Goal: Navigation & Orientation: Find specific page/section

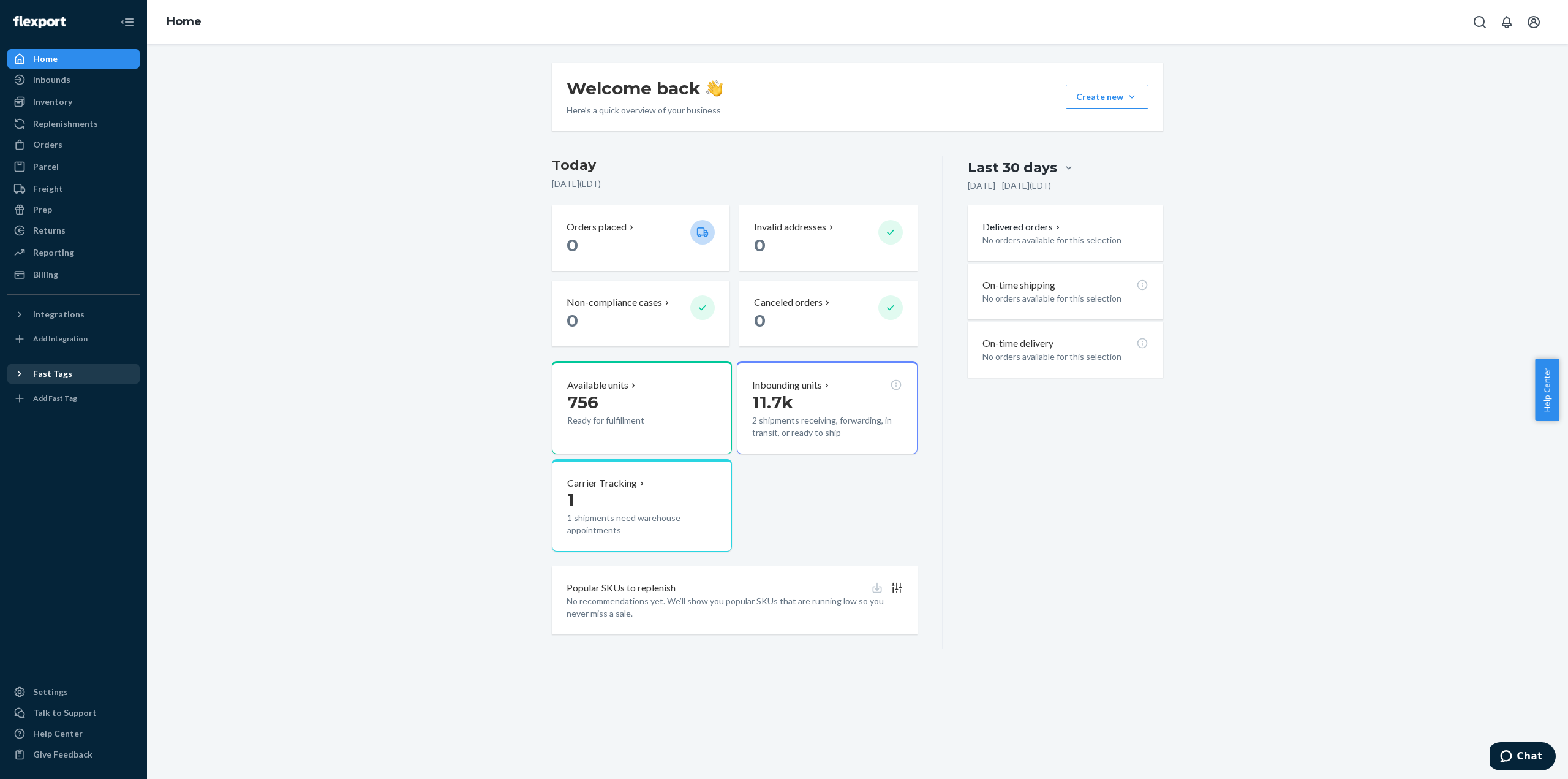
click at [23, 372] on icon at bounding box center [20, 374] width 12 height 12
click at [17, 373] on icon at bounding box center [20, 374] width 12 height 12
click at [59, 147] on div "Orders" at bounding box center [48, 144] width 30 height 12
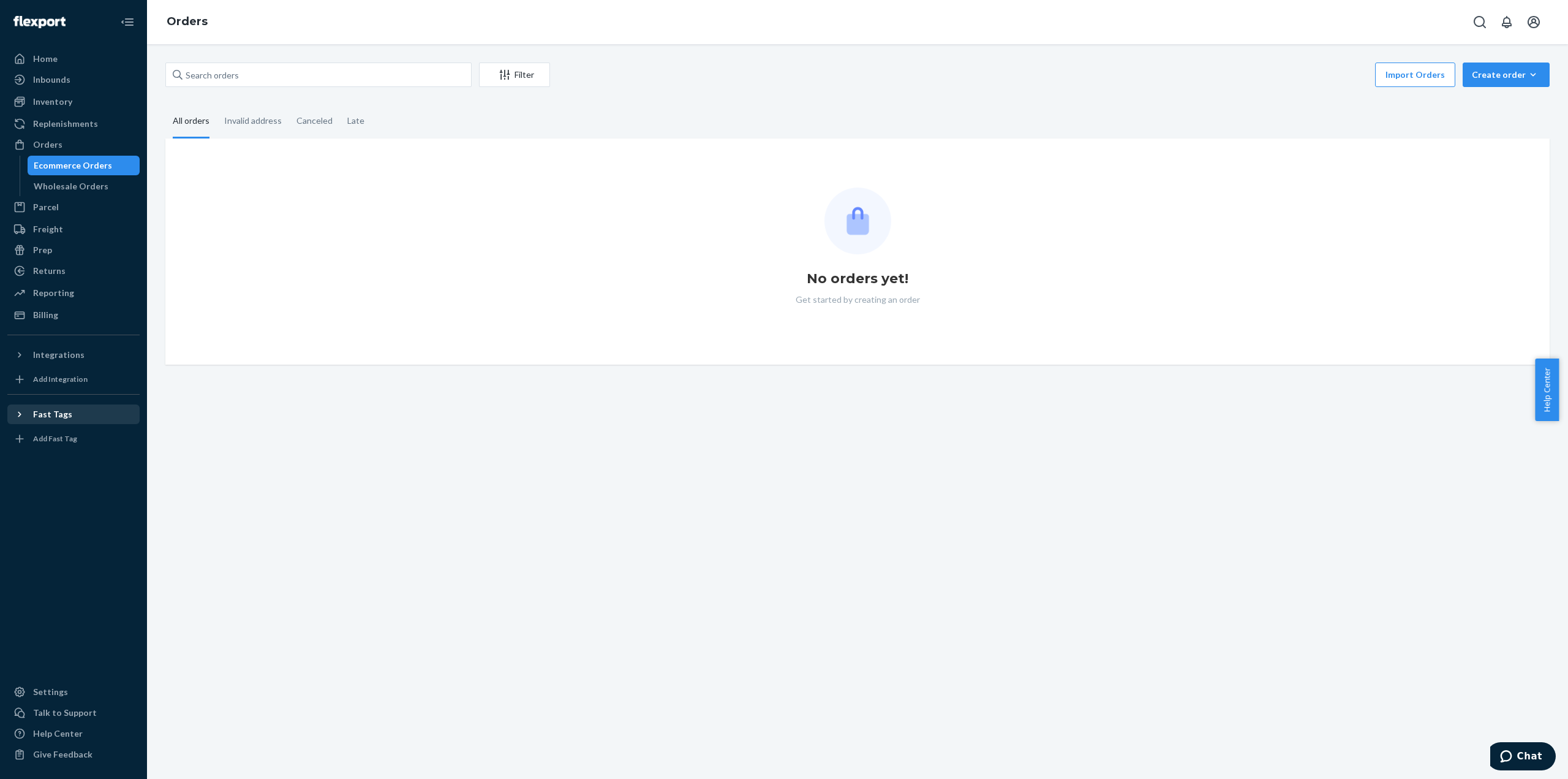
click at [74, 46] on div "Home Inbounds Shipping Plans Problems Inventory Products Replenishments Orders …" at bounding box center [73, 390] width 147 height 779
click at [71, 53] on div "Home" at bounding box center [73, 59] width 130 height 17
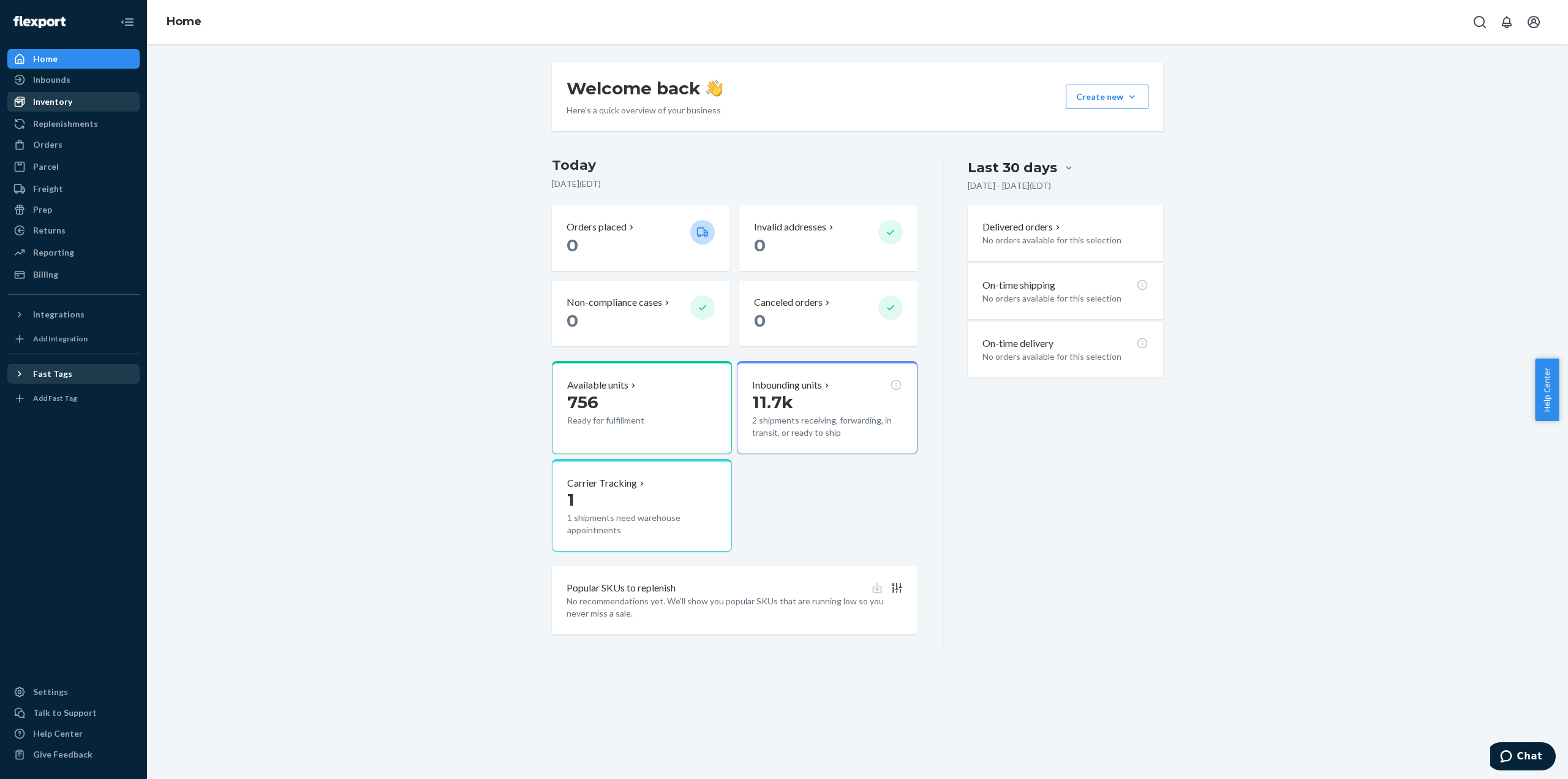
click at [66, 99] on div "Inventory" at bounding box center [53, 101] width 39 height 12
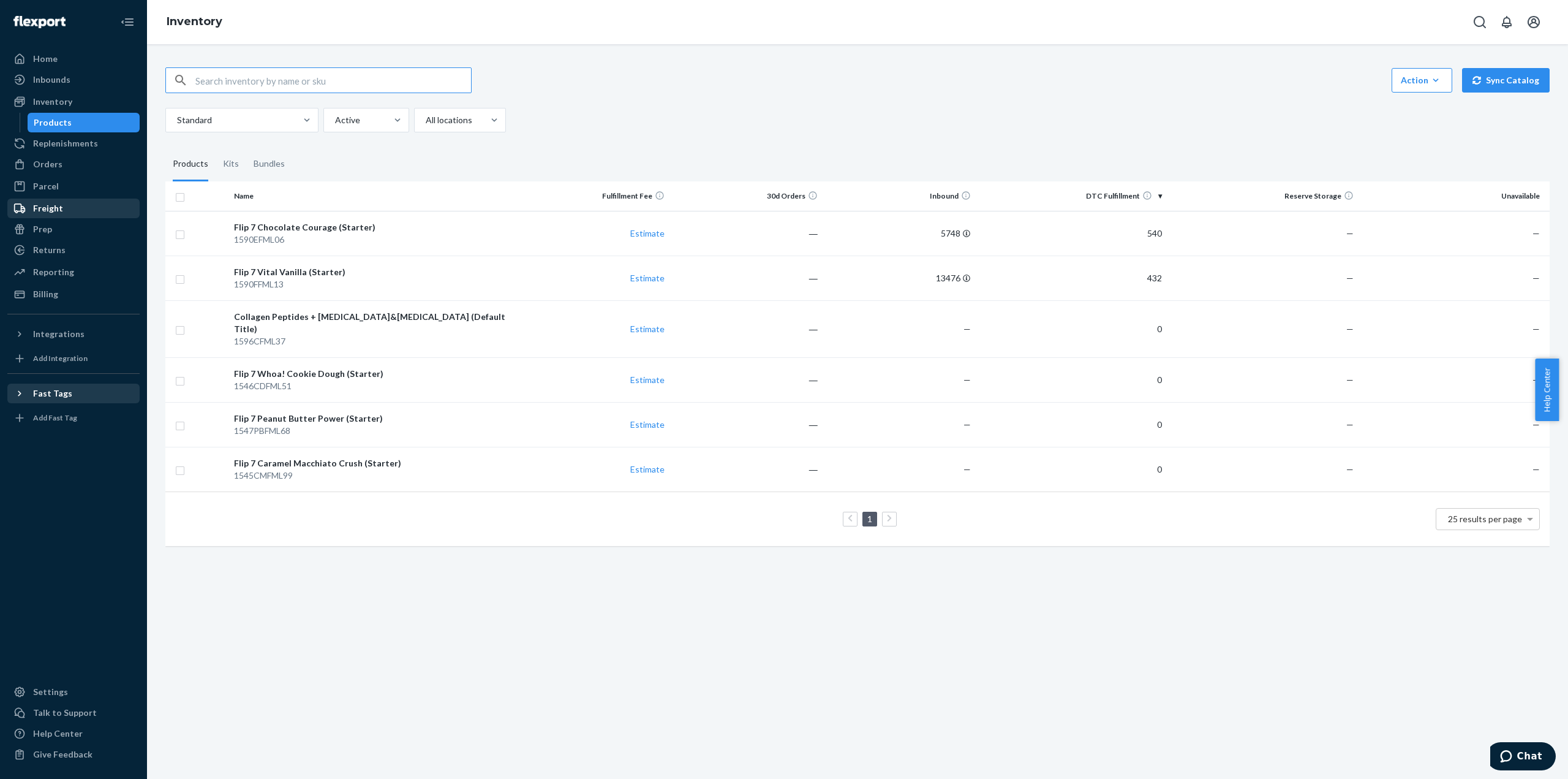
click at [72, 205] on div "Freight" at bounding box center [73, 208] width 130 height 17
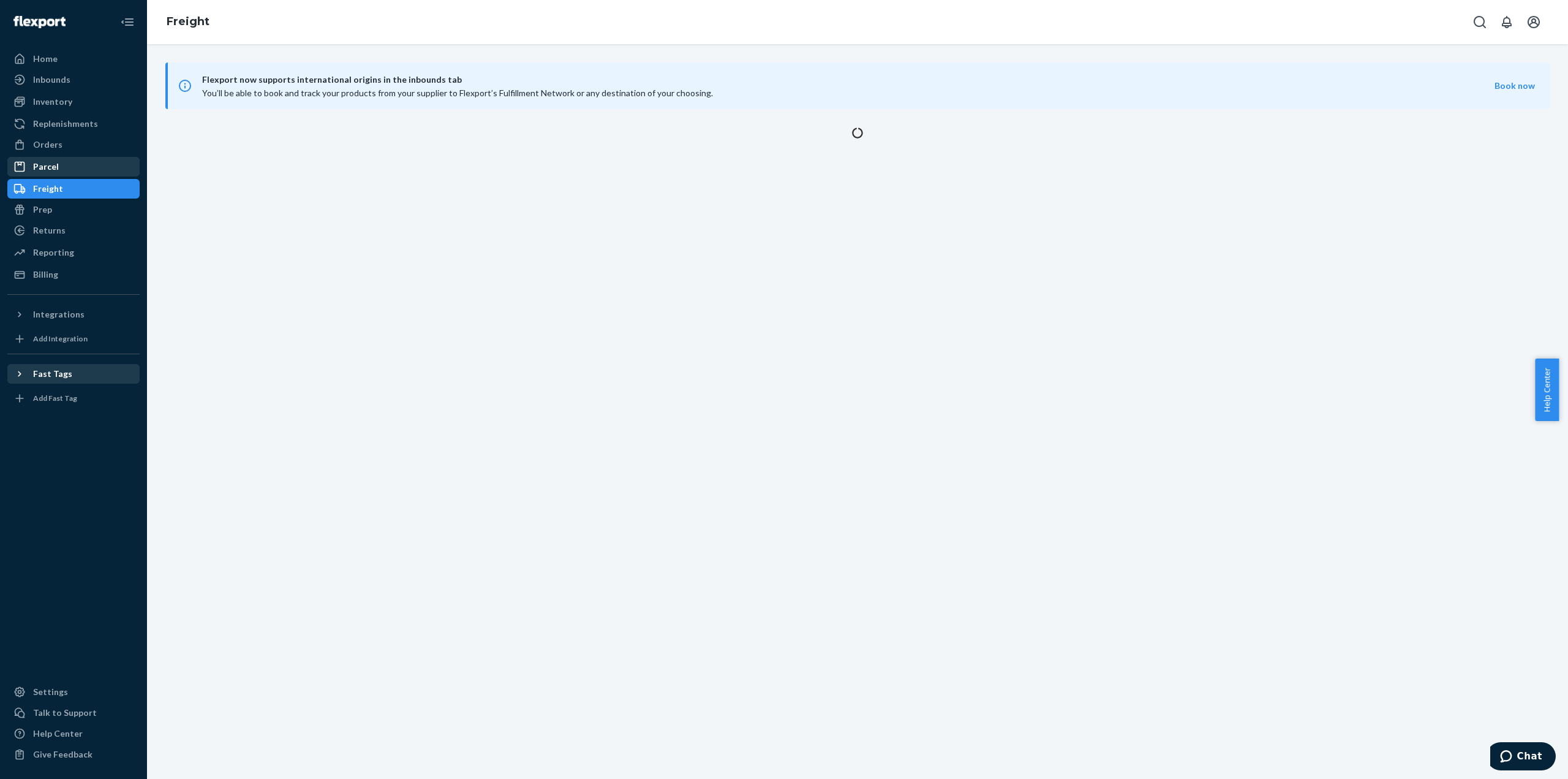
click at [60, 160] on div "Parcel" at bounding box center [73, 166] width 130 height 17
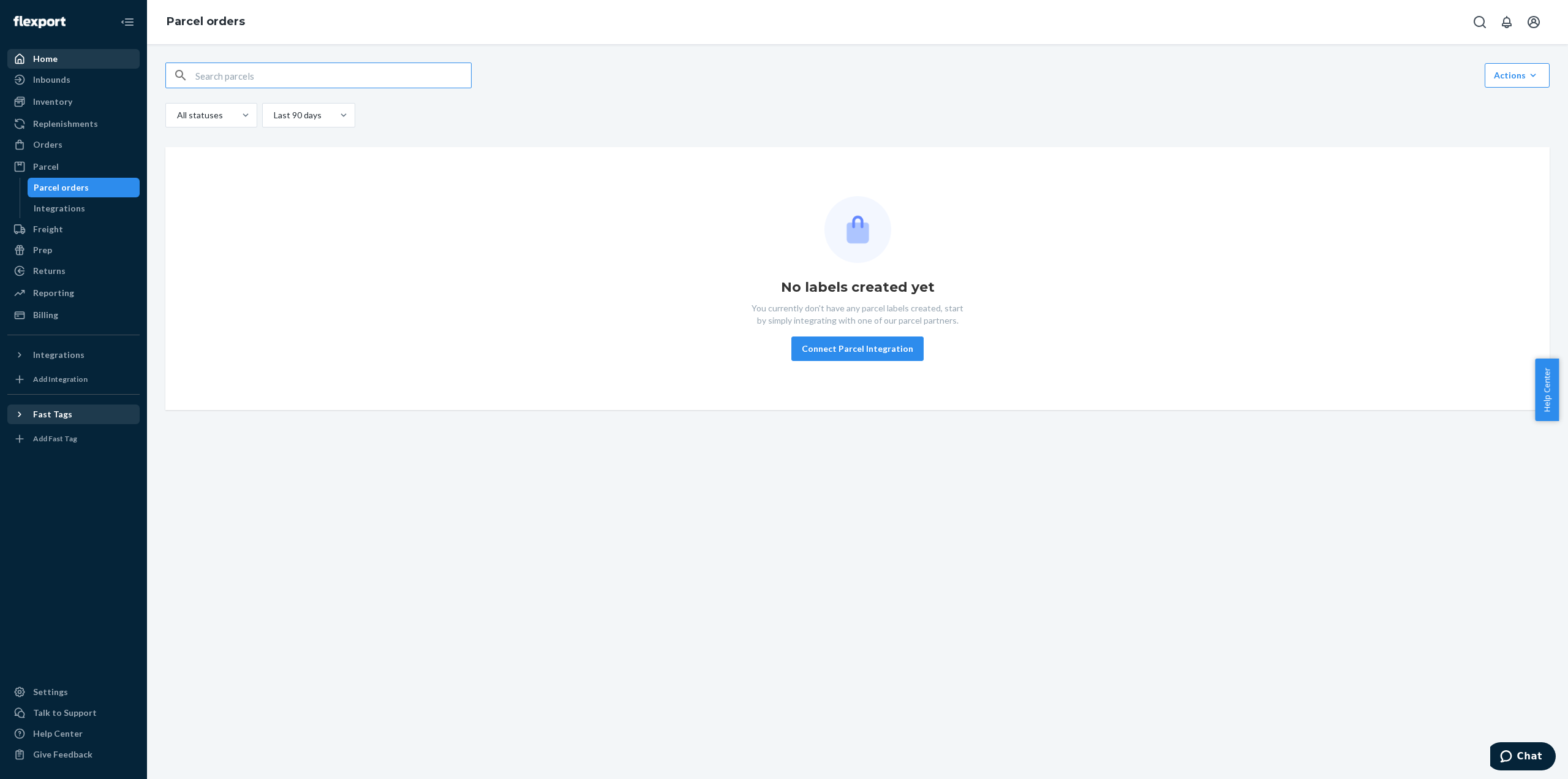
click at [60, 59] on div "Home" at bounding box center [73, 59] width 130 height 17
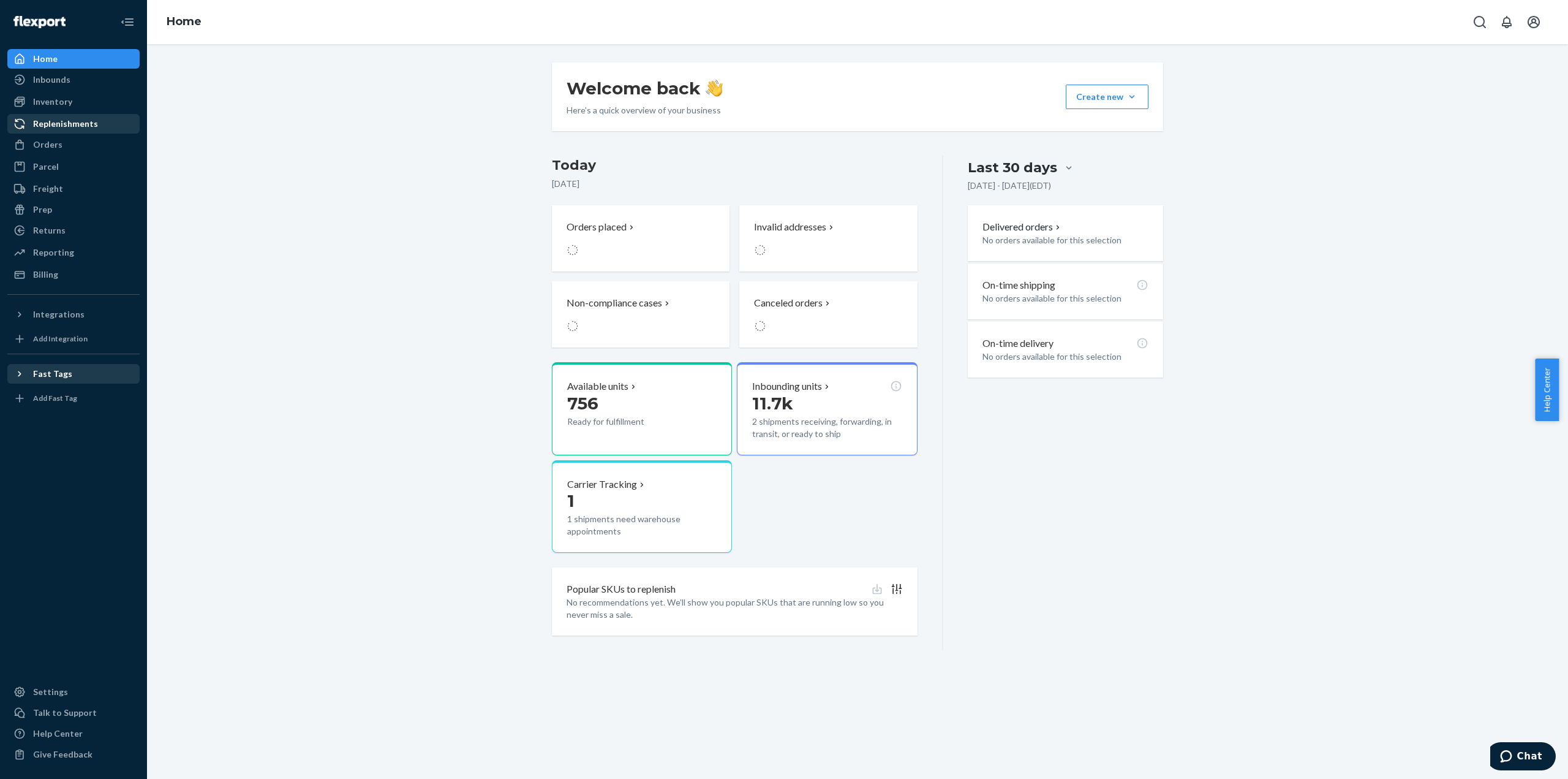
click at [64, 120] on div "Replenishments" at bounding box center [66, 124] width 65 height 12
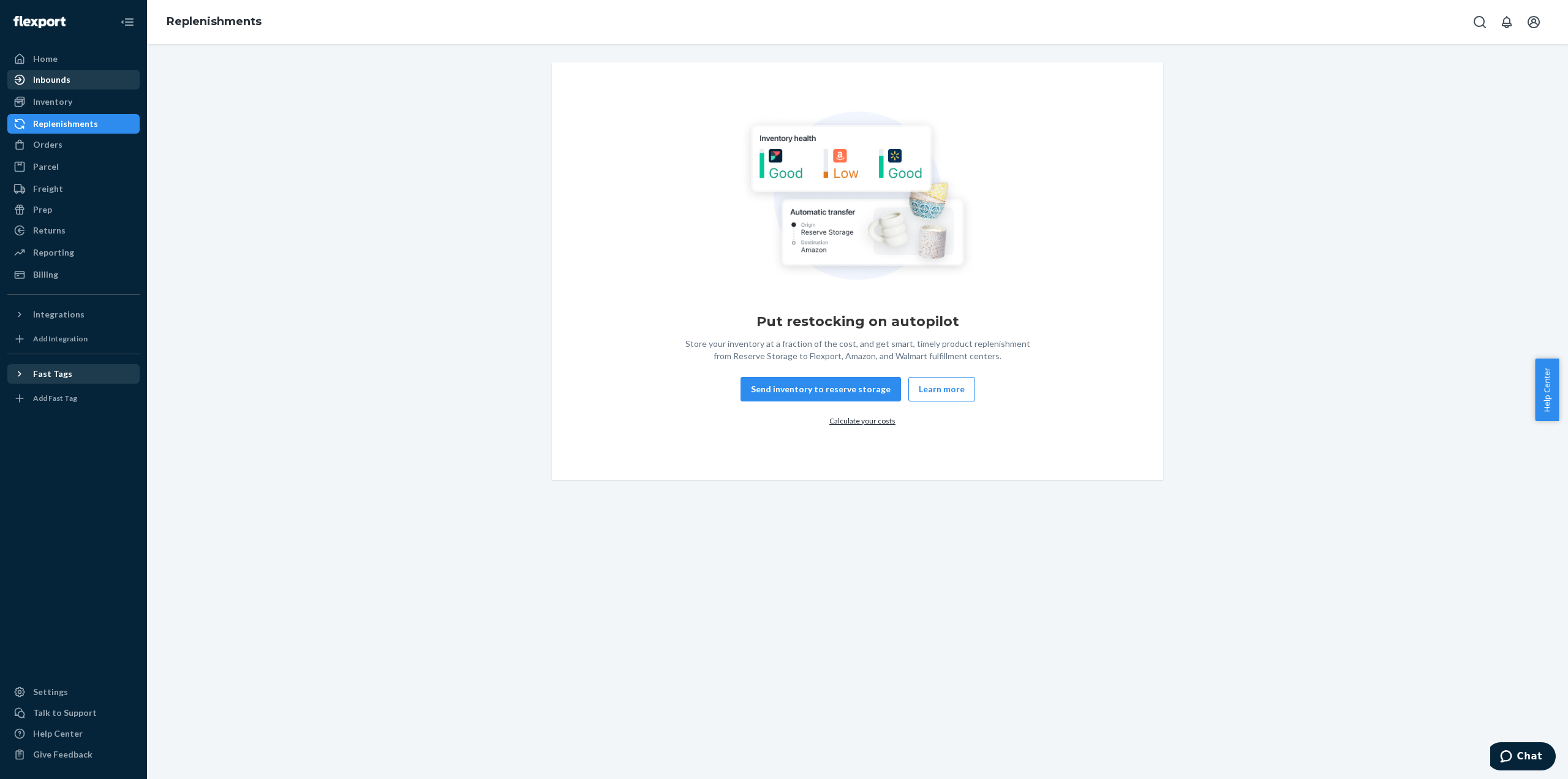
click at [62, 89] on link "Inbounds" at bounding box center [73, 79] width 132 height 20
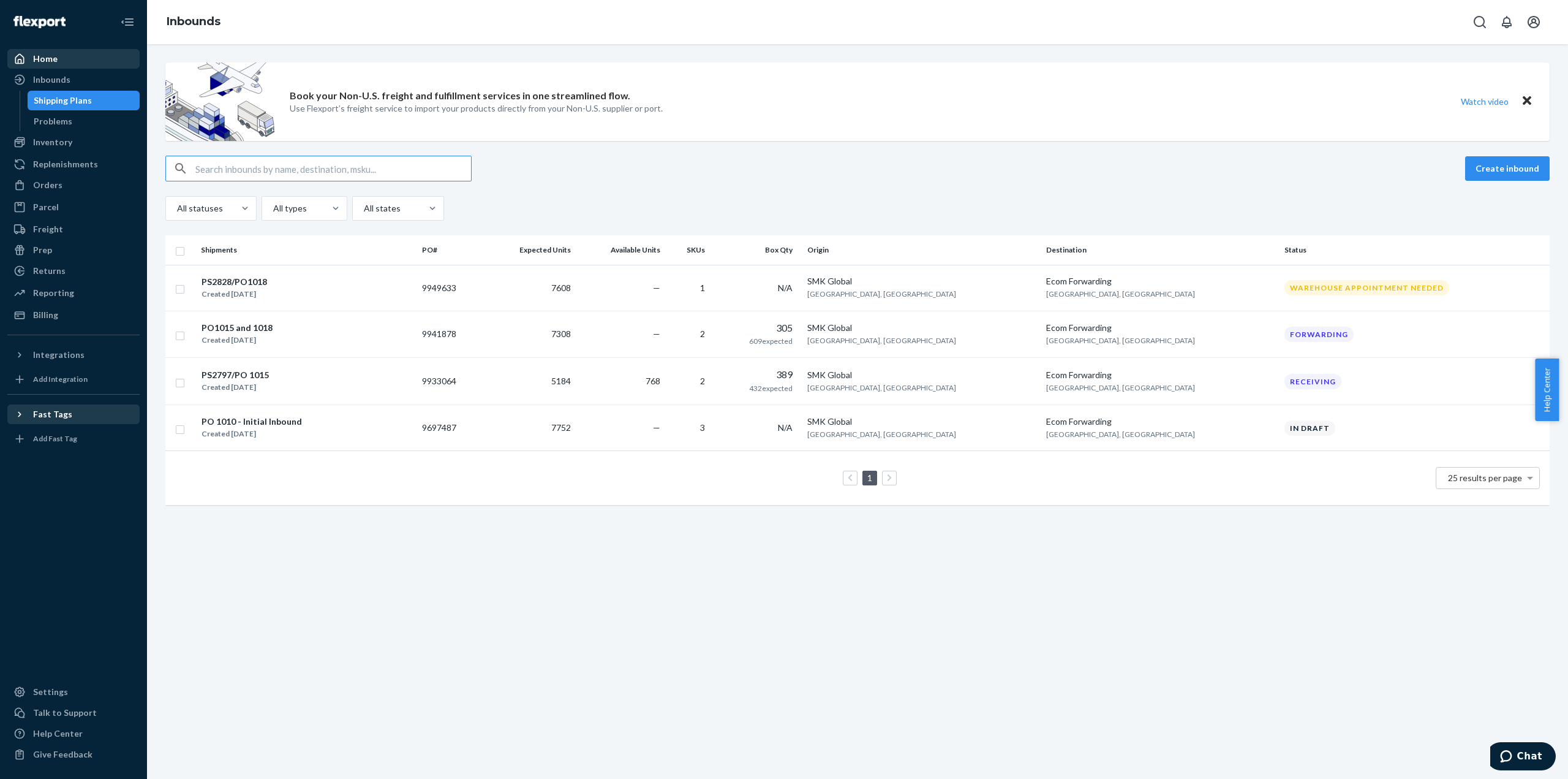
click at [60, 61] on div "Home" at bounding box center [73, 59] width 130 height 17
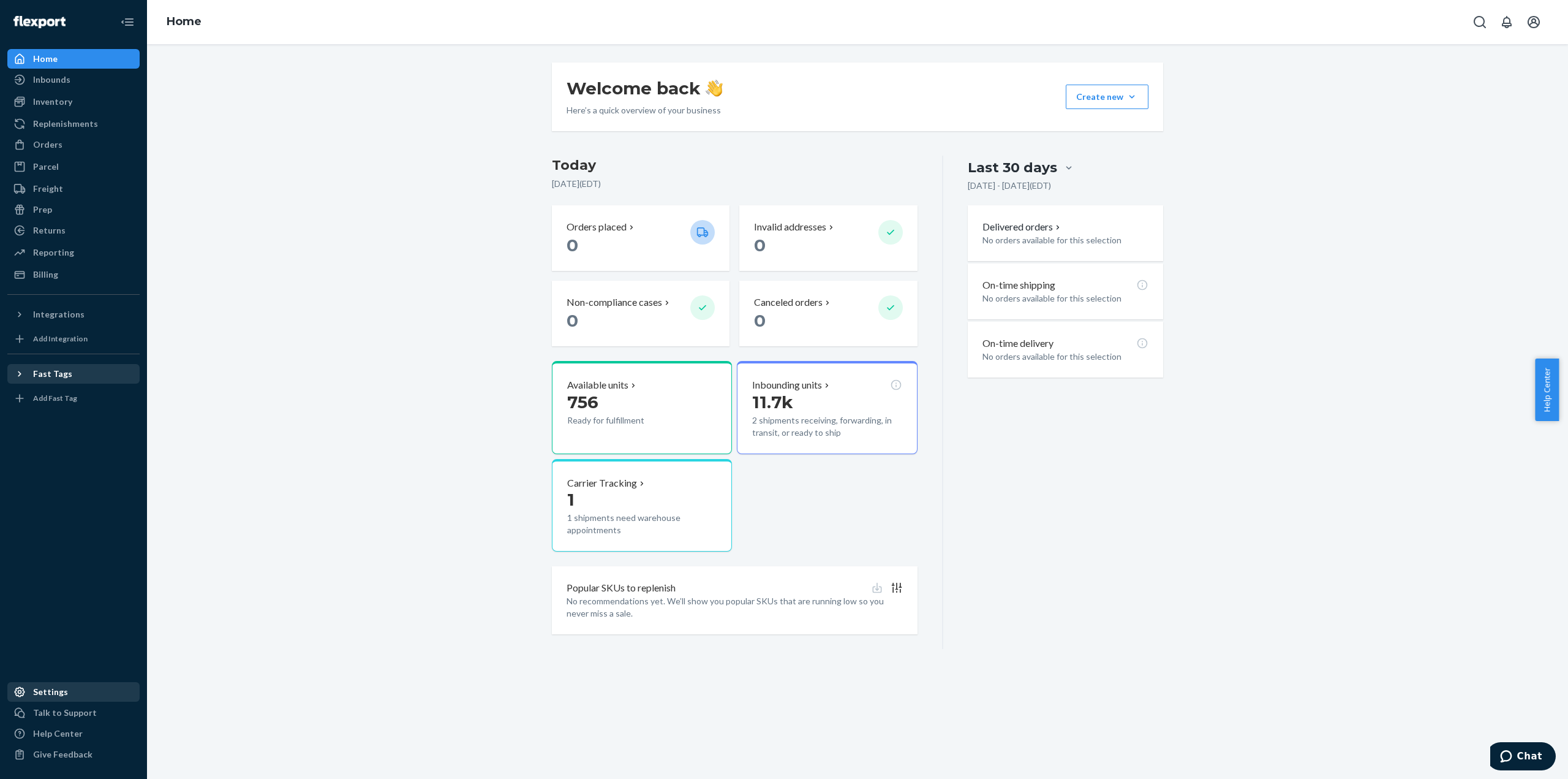
click at [47, 694] on div "Settings" at bounding box center [51, 692] width 35 height 12
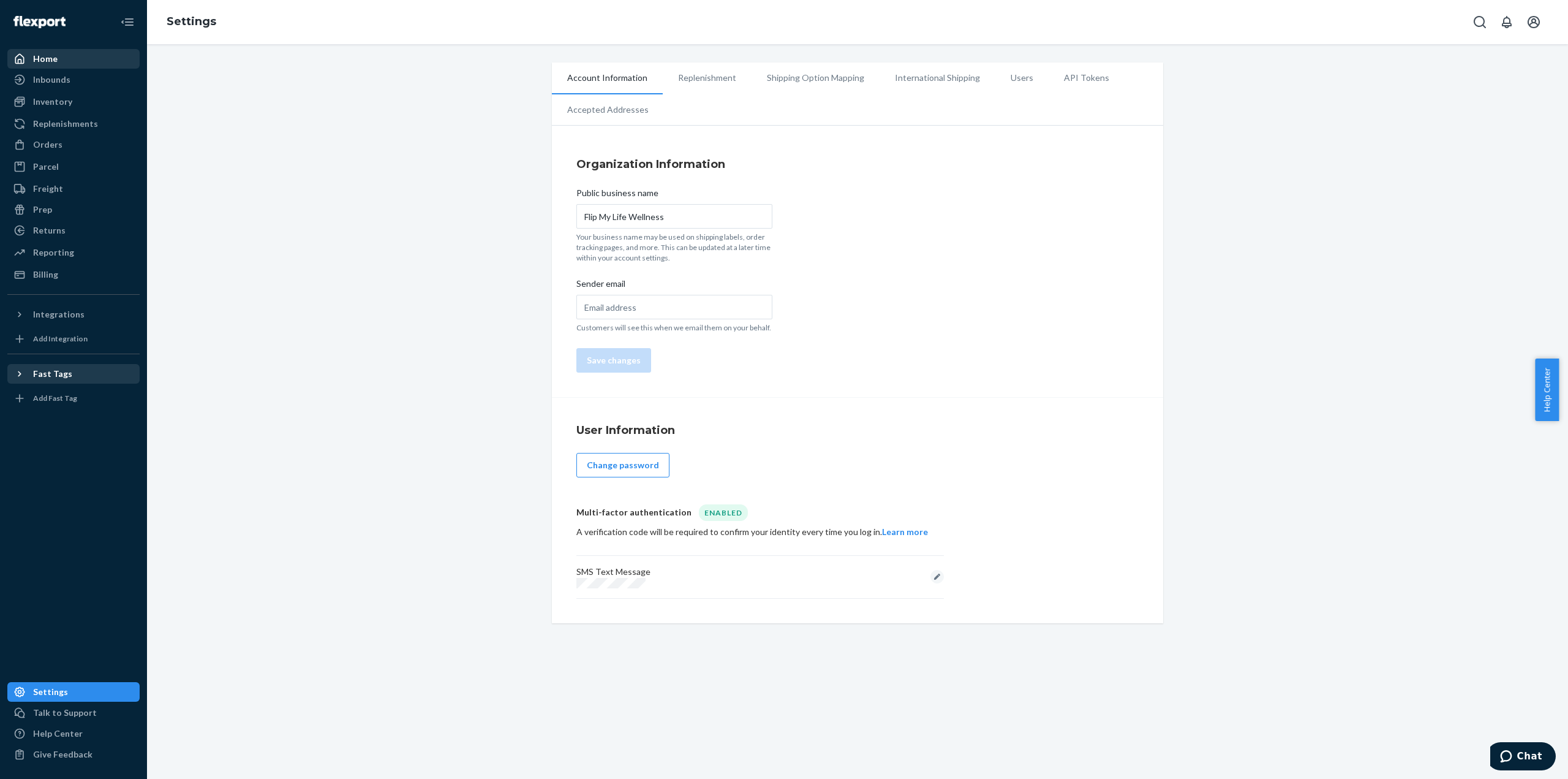
click at [71, 64] on div "Home" at bounding box center [73, 59] width 130 height 17
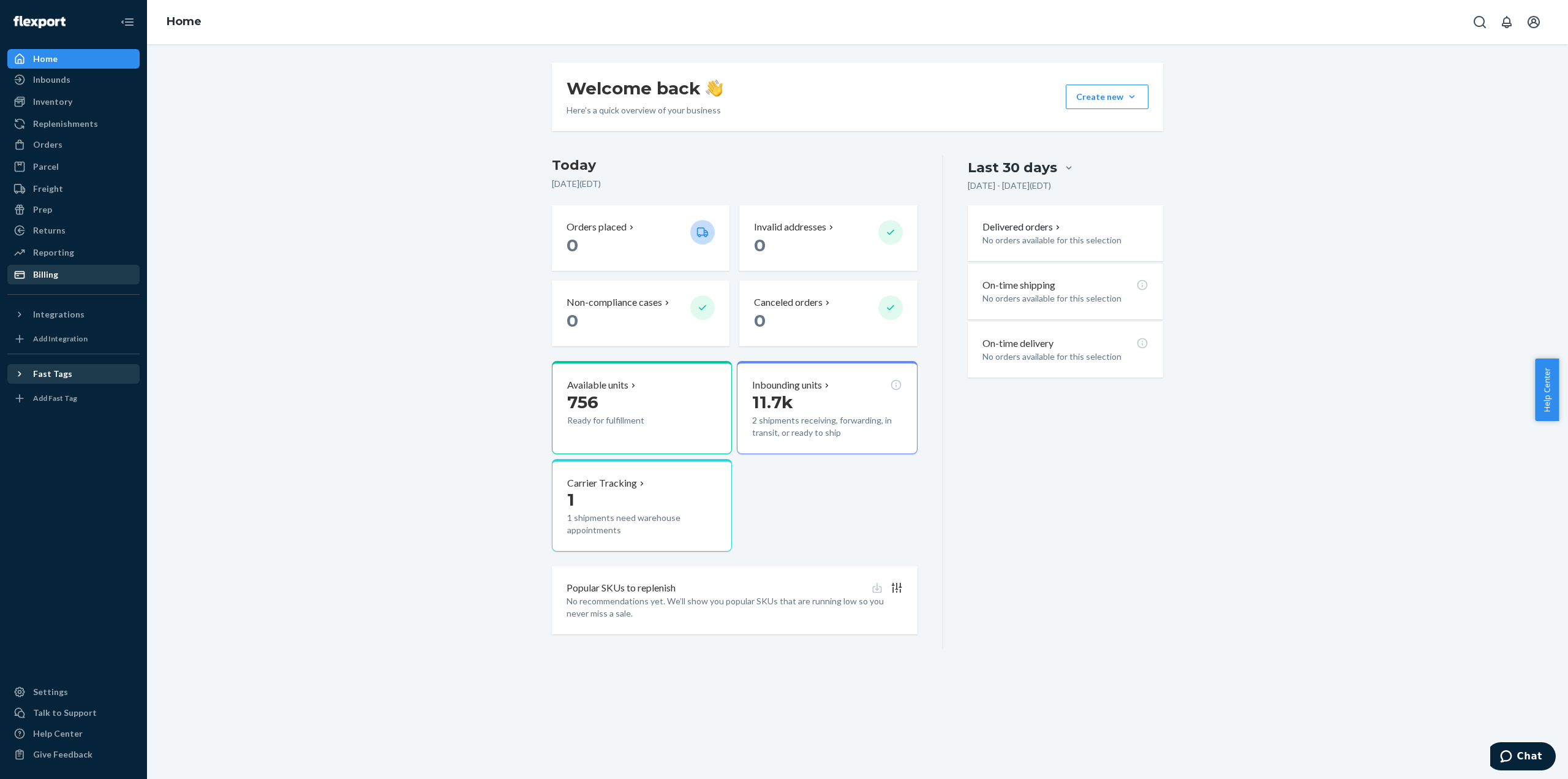
click at [55, 280] on div "Billing" at bounding box center [46, 274] width 25 height 12
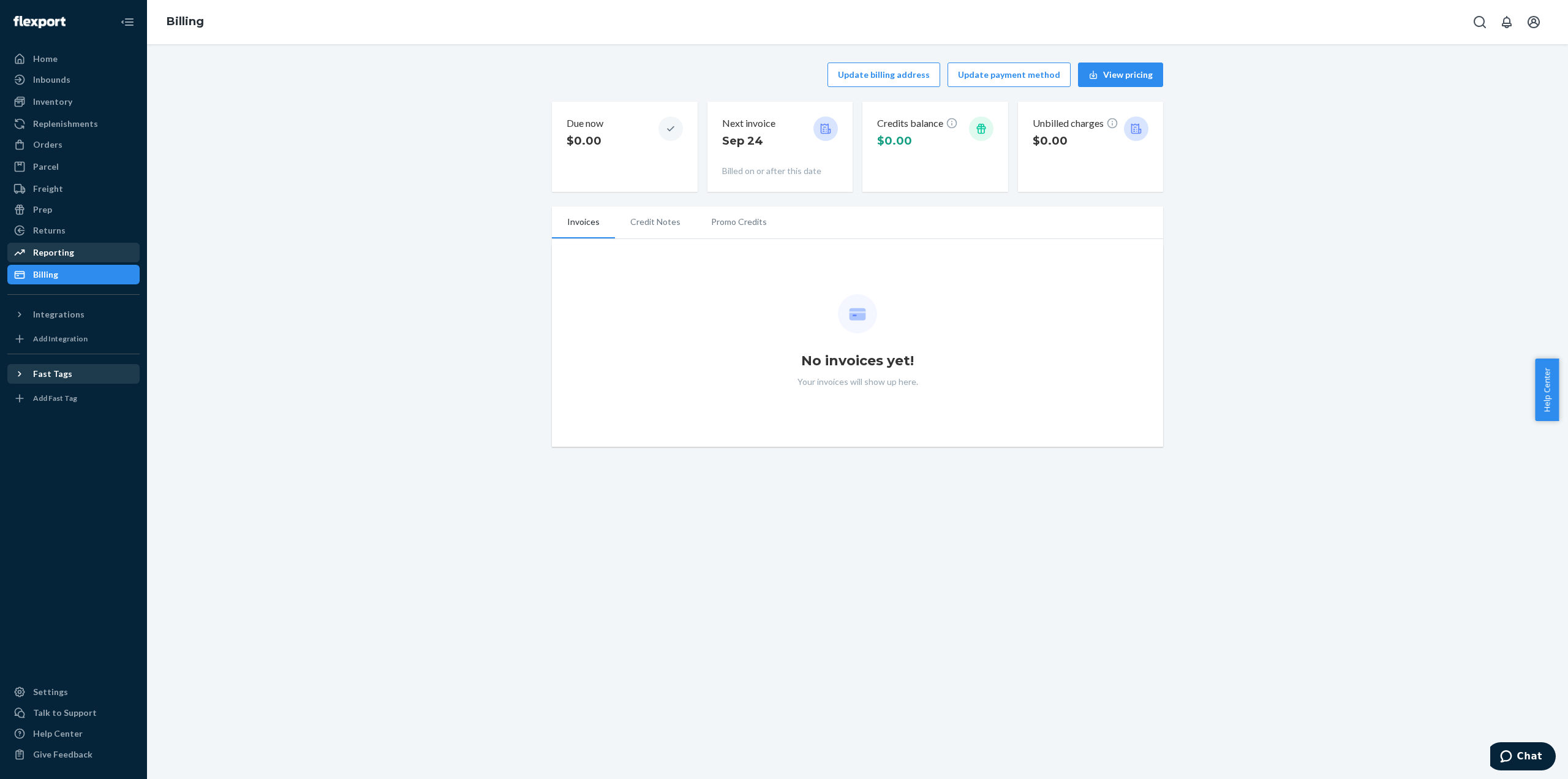
click at [55, 253] on div "Reporting" at bounding box center [54, 252] width 41 height 12
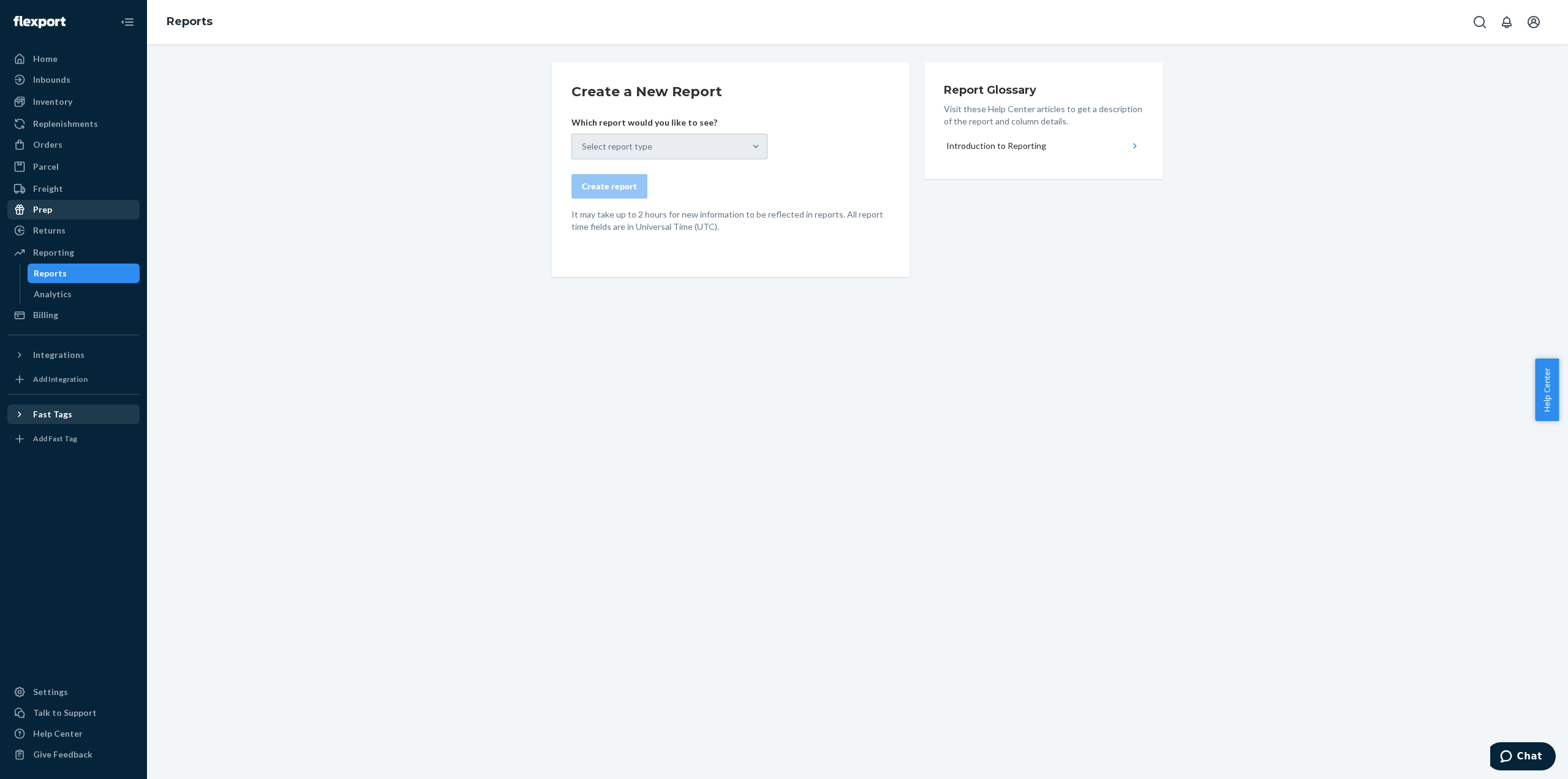
click at [64, 212] on div "Prep" at bounding box center [73, 209] width 130 height 17
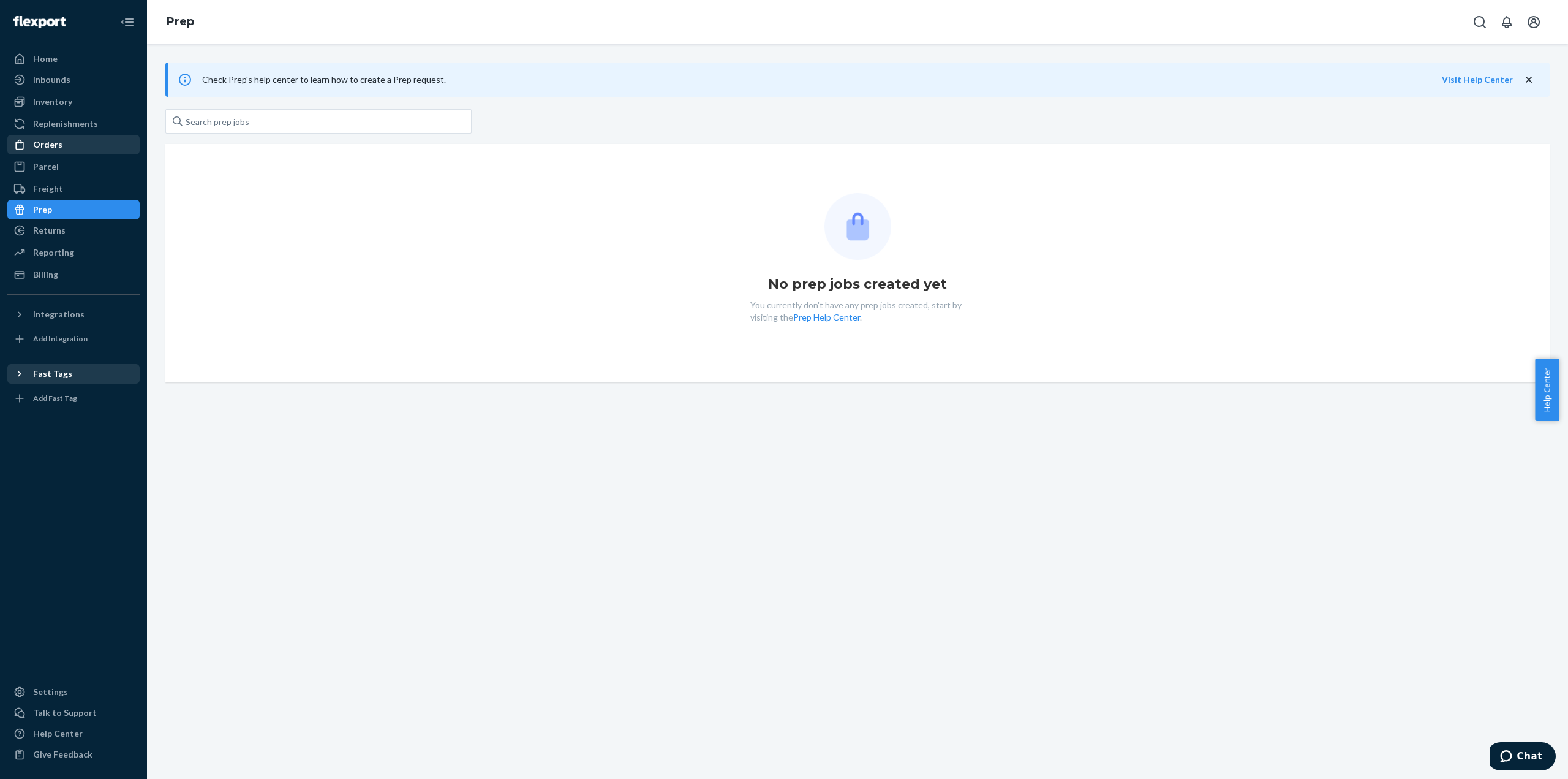
click at [68, 146] on div "Orders" at bounding box center [73, 144] width 130 height 17
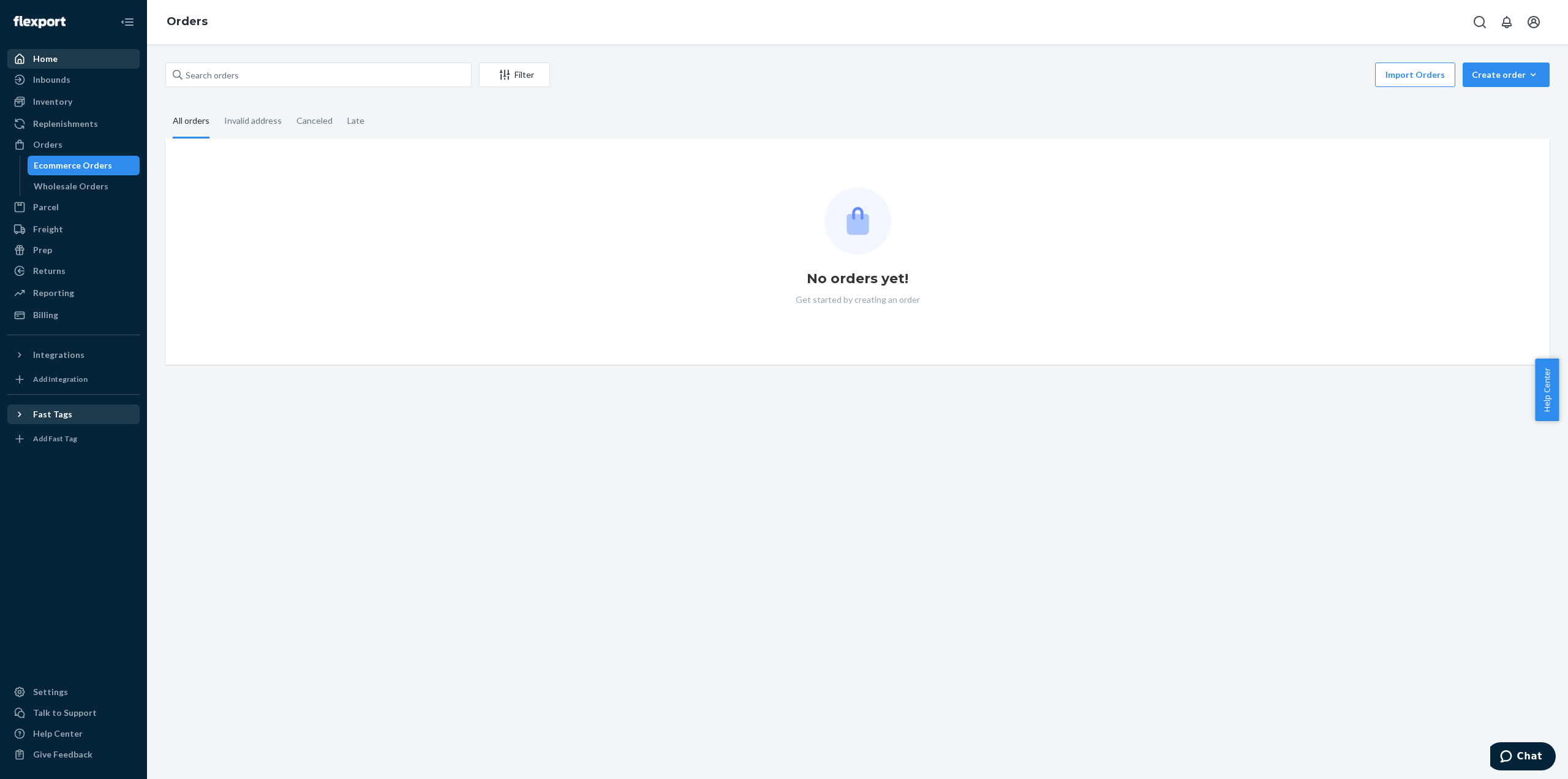
click at [54, 52] on div "Home" at bounding box center [73, 59] width 130 height 17
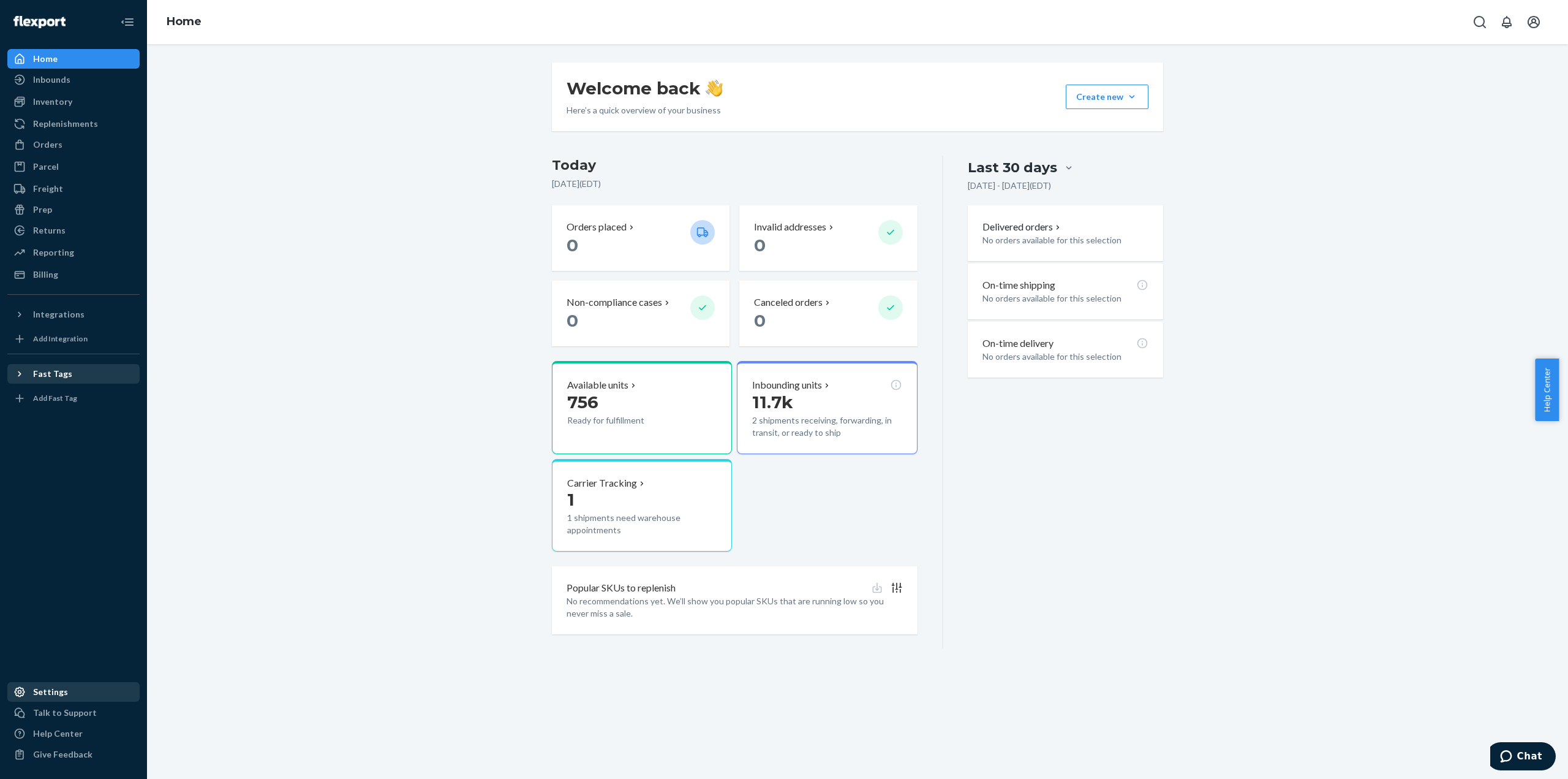
click at [44, 688] on div "Settings" at bounding box center [51, 692] width 35 height 12
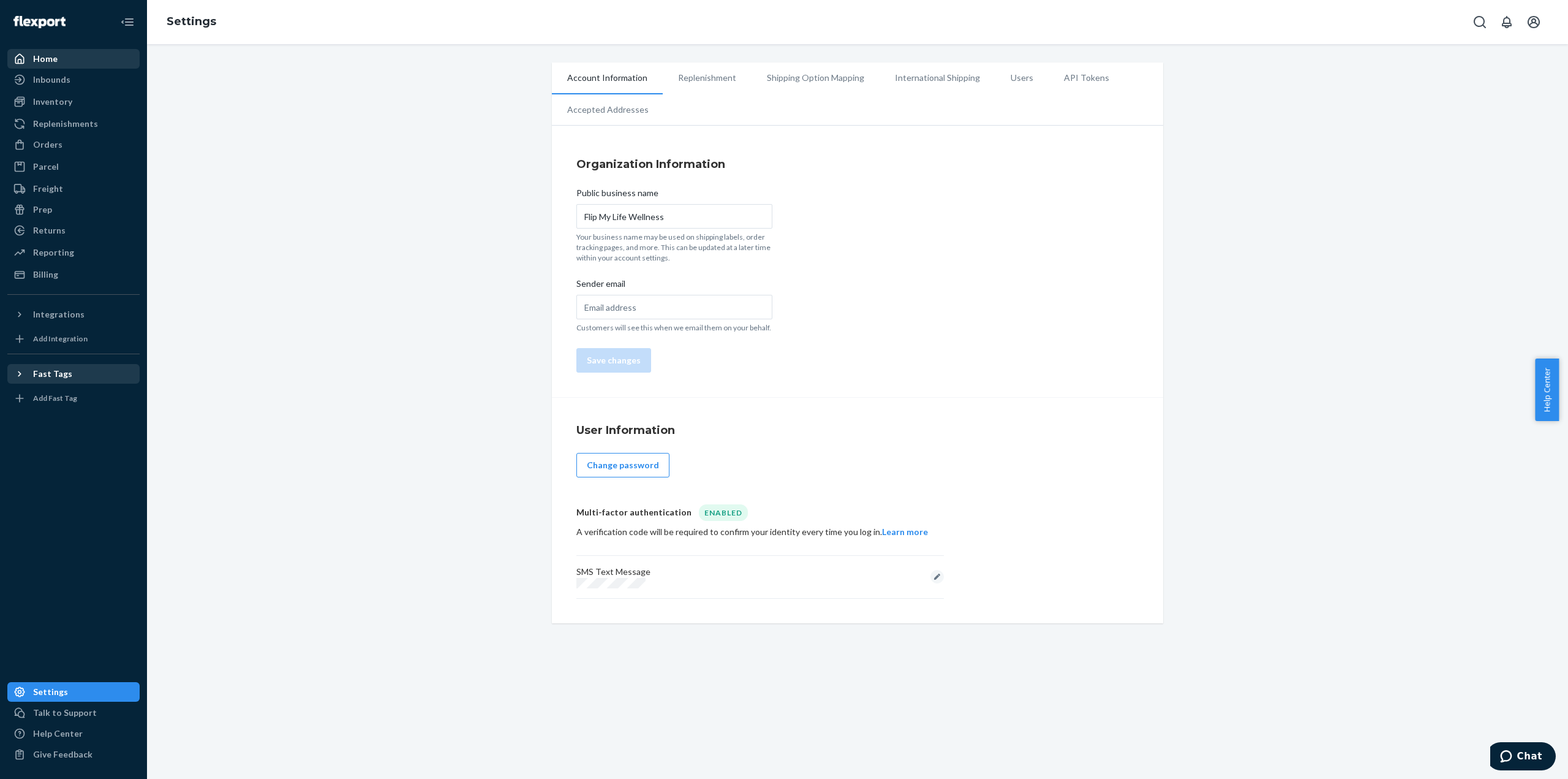
click at [24, 59] on icon at bounding box center [20, 59] width 12 height 12
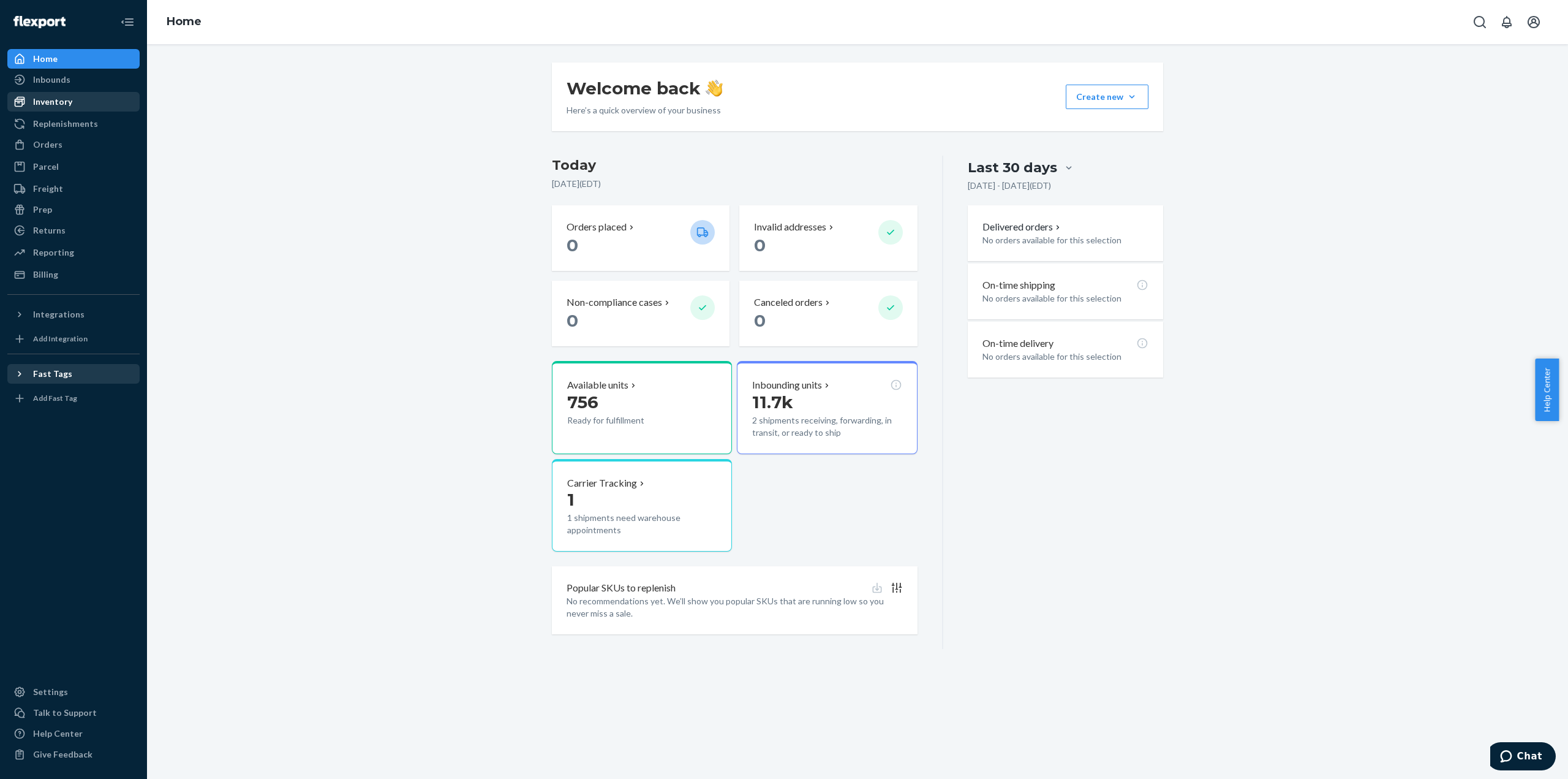
click at [78, 99] on div "Inventory" at bounding box center [73, 101] width 130 height 17
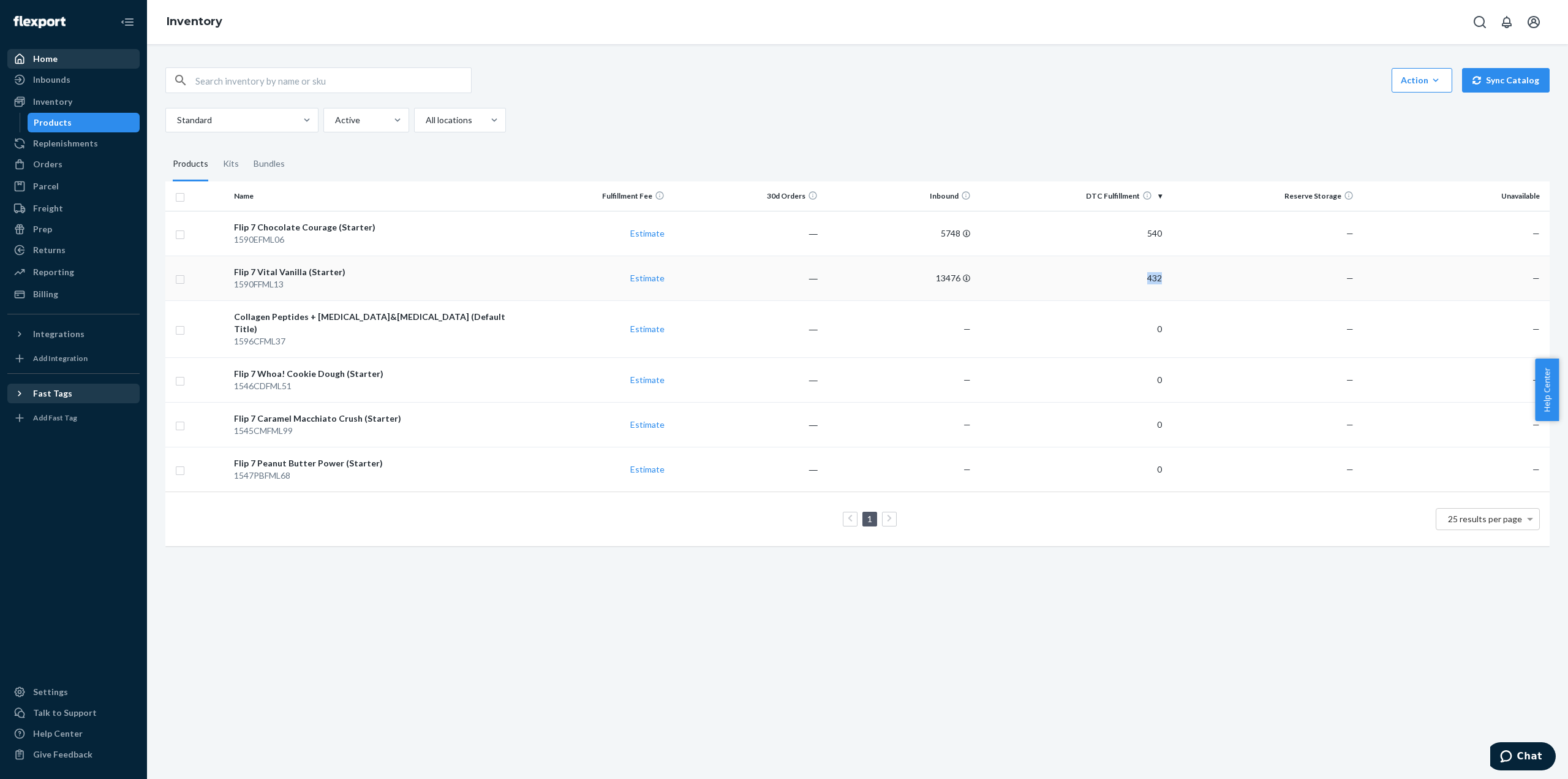
drag, startPoint x: 1159, startPoint y: 280, endPoint x: 1133, endPoint y: 276, distance: 26.3
click at [1133, 276] on td "432" at bounding box center [1072, 278] width 191 height 45
click at [291, 229] on div "Flip 7 Chocolate Courage (Starter)" at bounding box center [373, 227] width 278 height 12
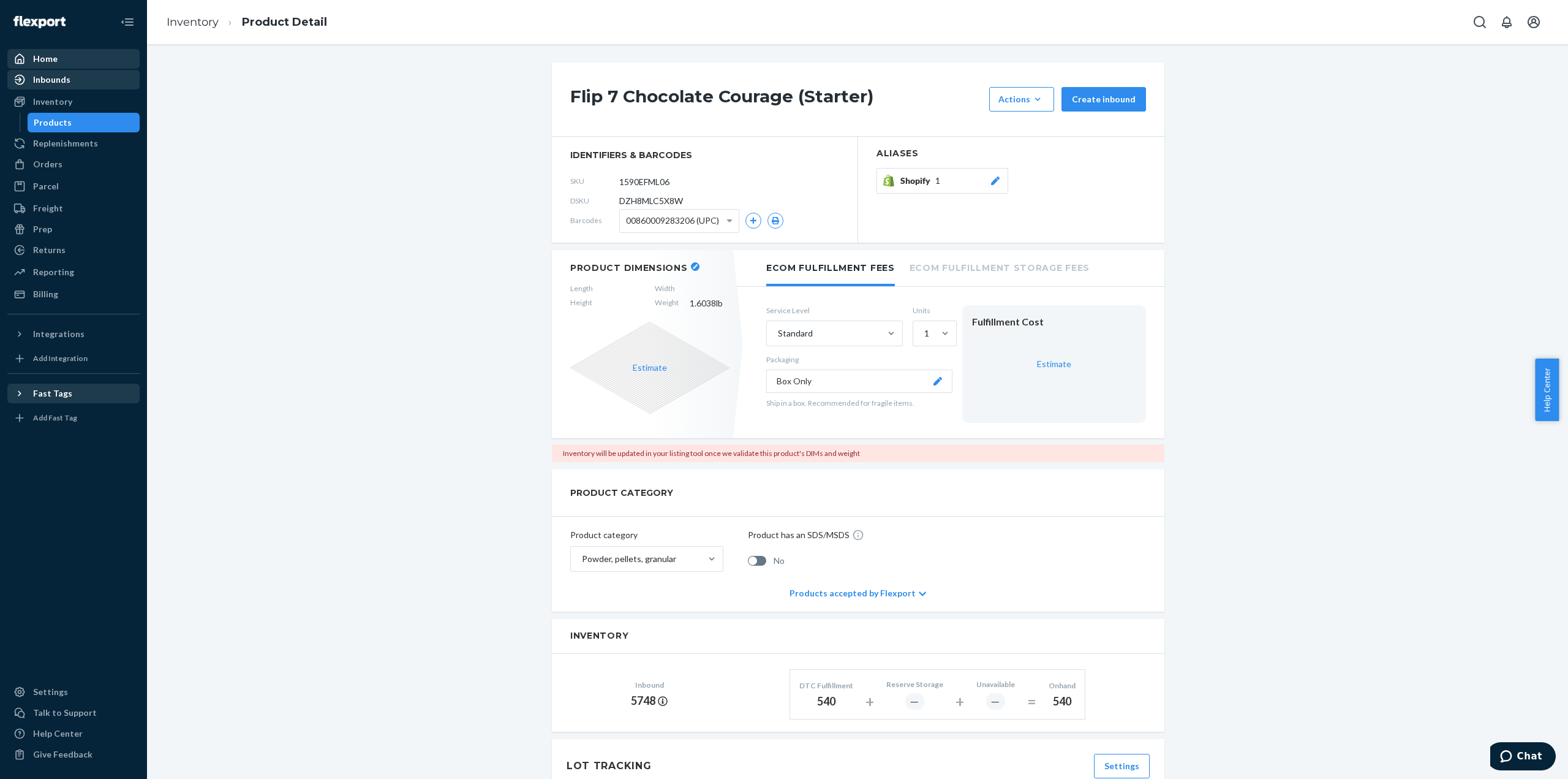
click at [61, 99] on div "Inventory" at bounding box center [53, 101] width 39 height 12
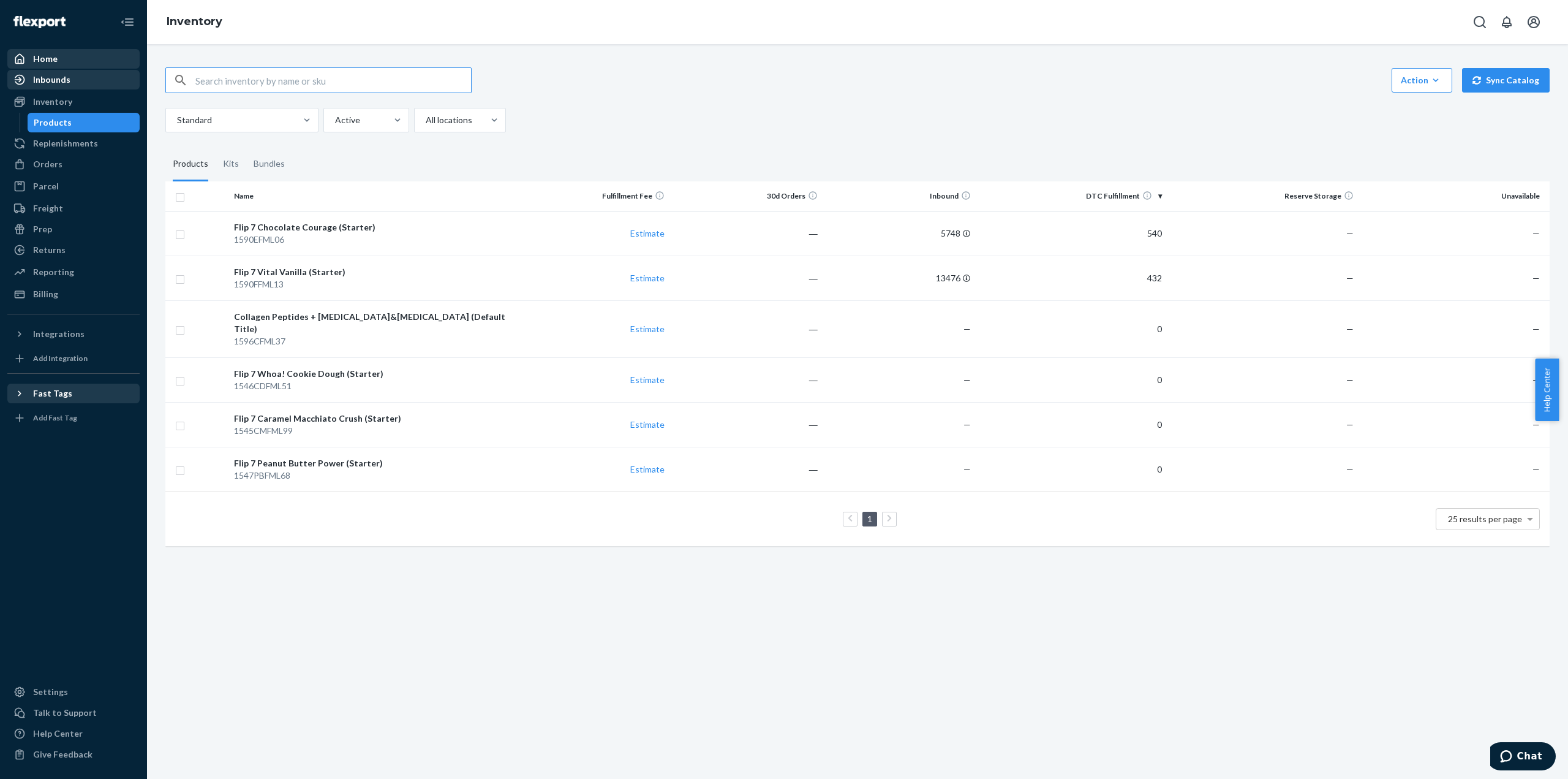
click at [53, 71] on div "Inbounds" at bounding box center [73, 79] width 130 height 17
